Goal: Information Seeking & Learning: Compare options

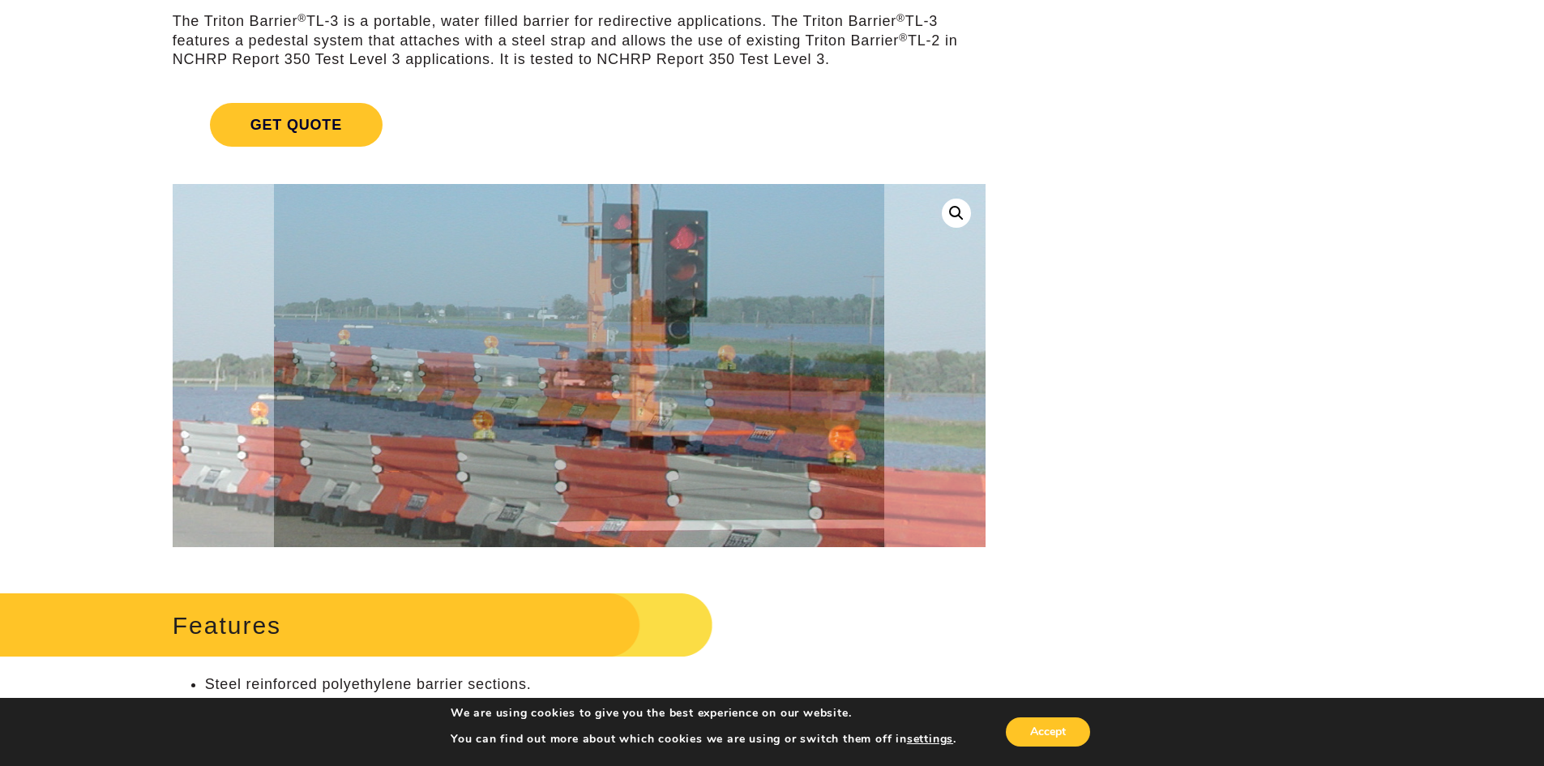
scroll to position [81, 0]
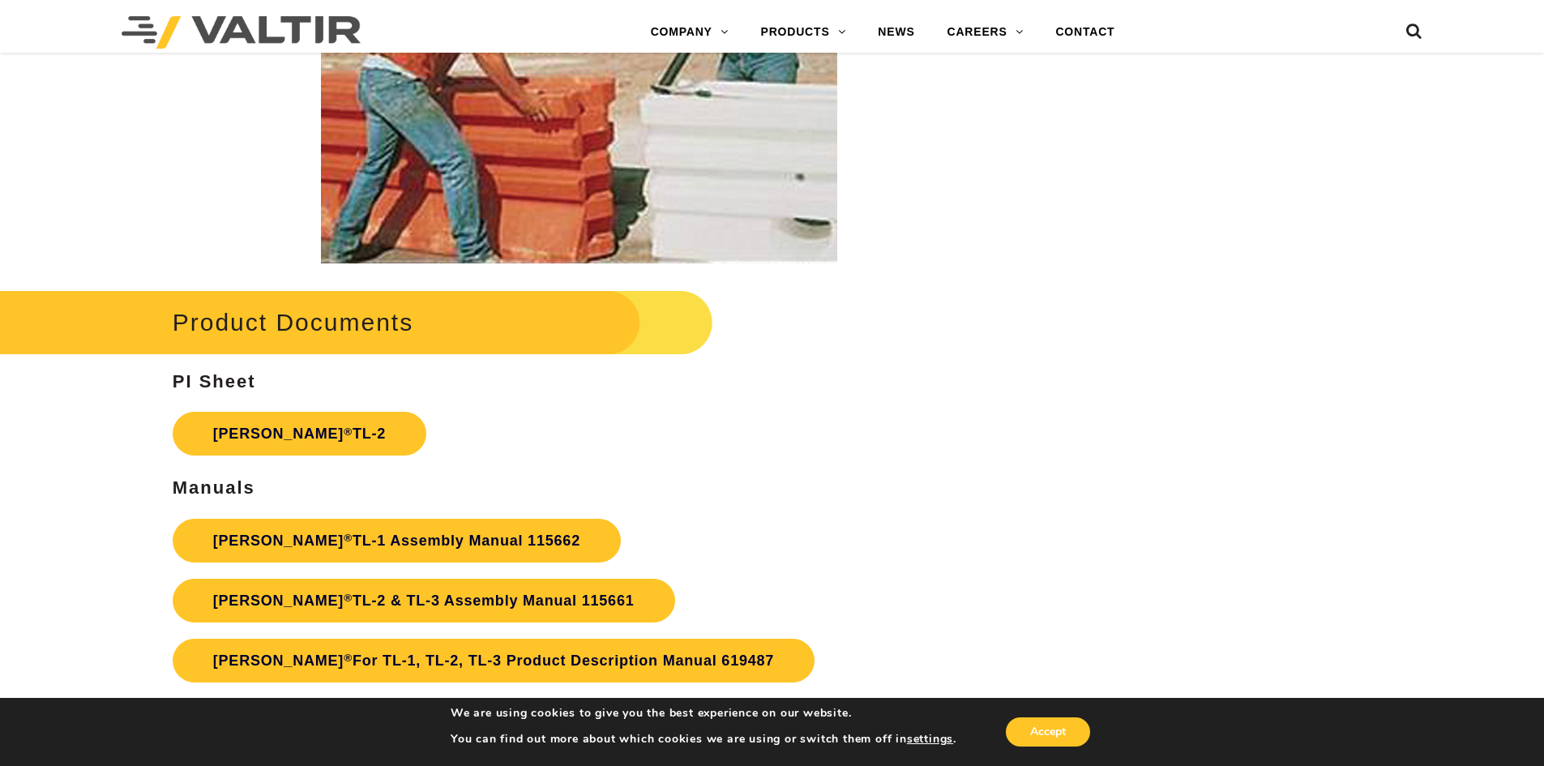
scroll to position [2837, 0]
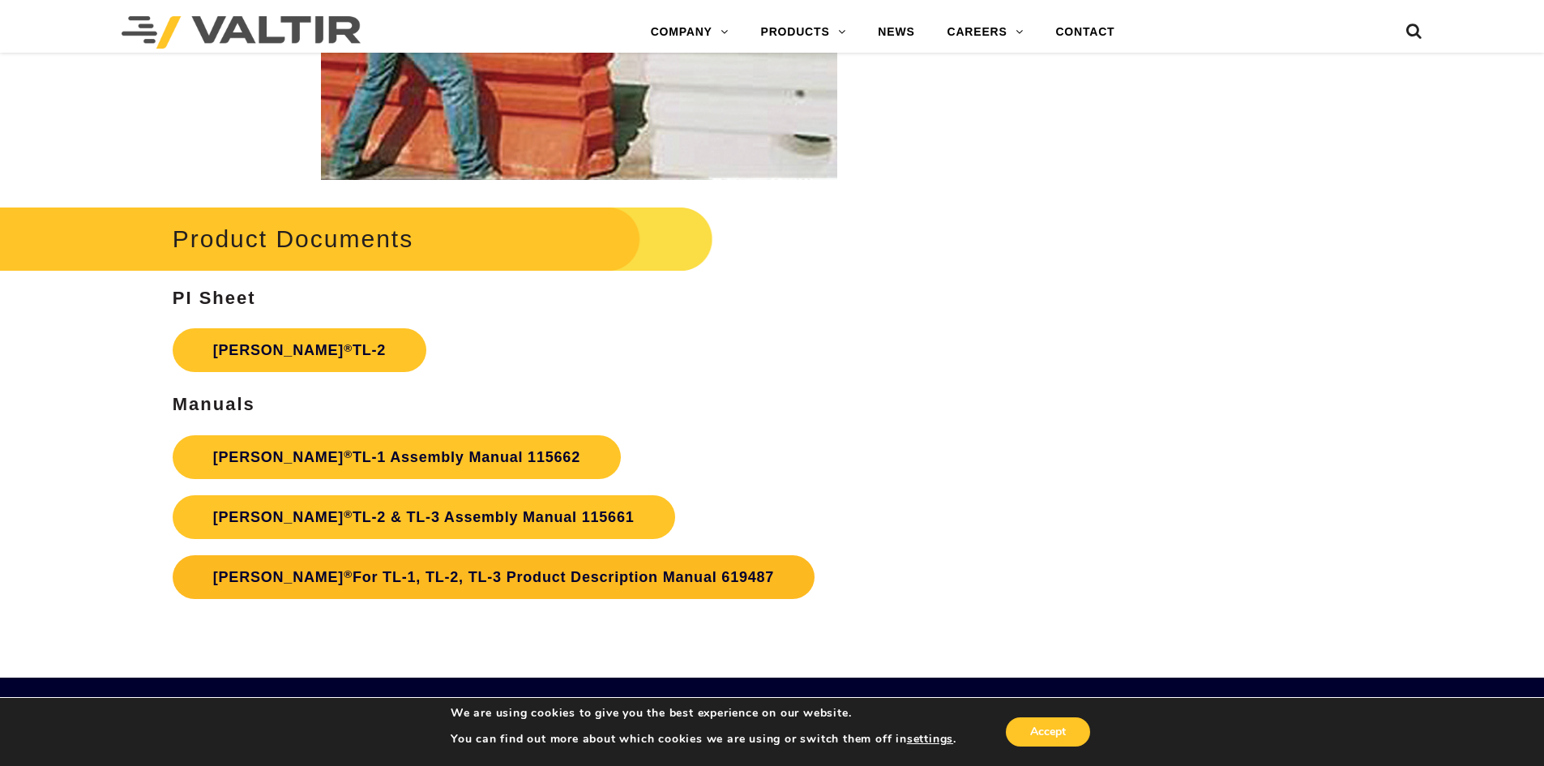
click at [303, 575] on link "Triton Barrier ® For TL-1, TL-2, TL-3 Product Description Manual 619487" at bounding box center [494, 577] width 642 height 44
